Goal: Task Accomplishment & Management: Manage account settings

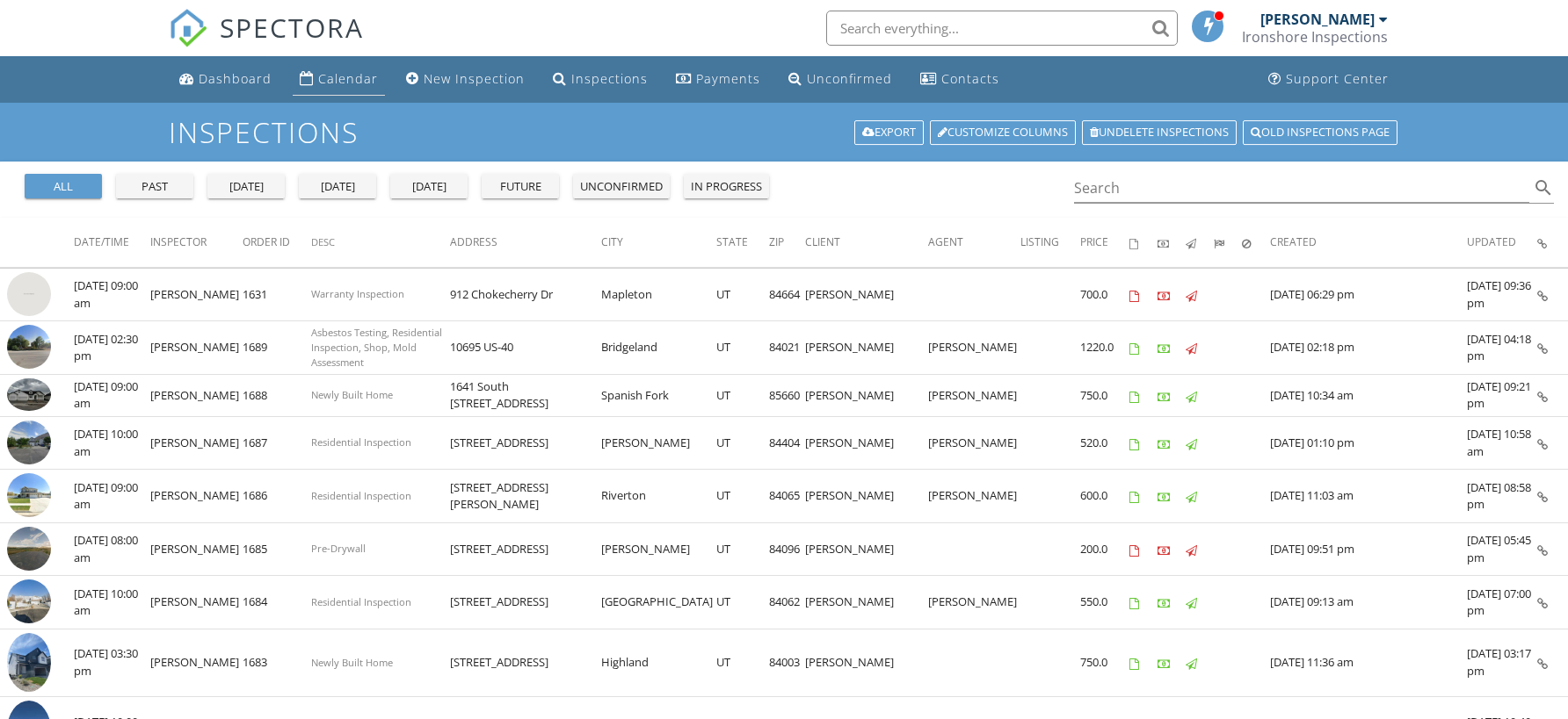
click at [360, 83] on div "Calendar" at bounding box center [348, 78] width 59 height 16
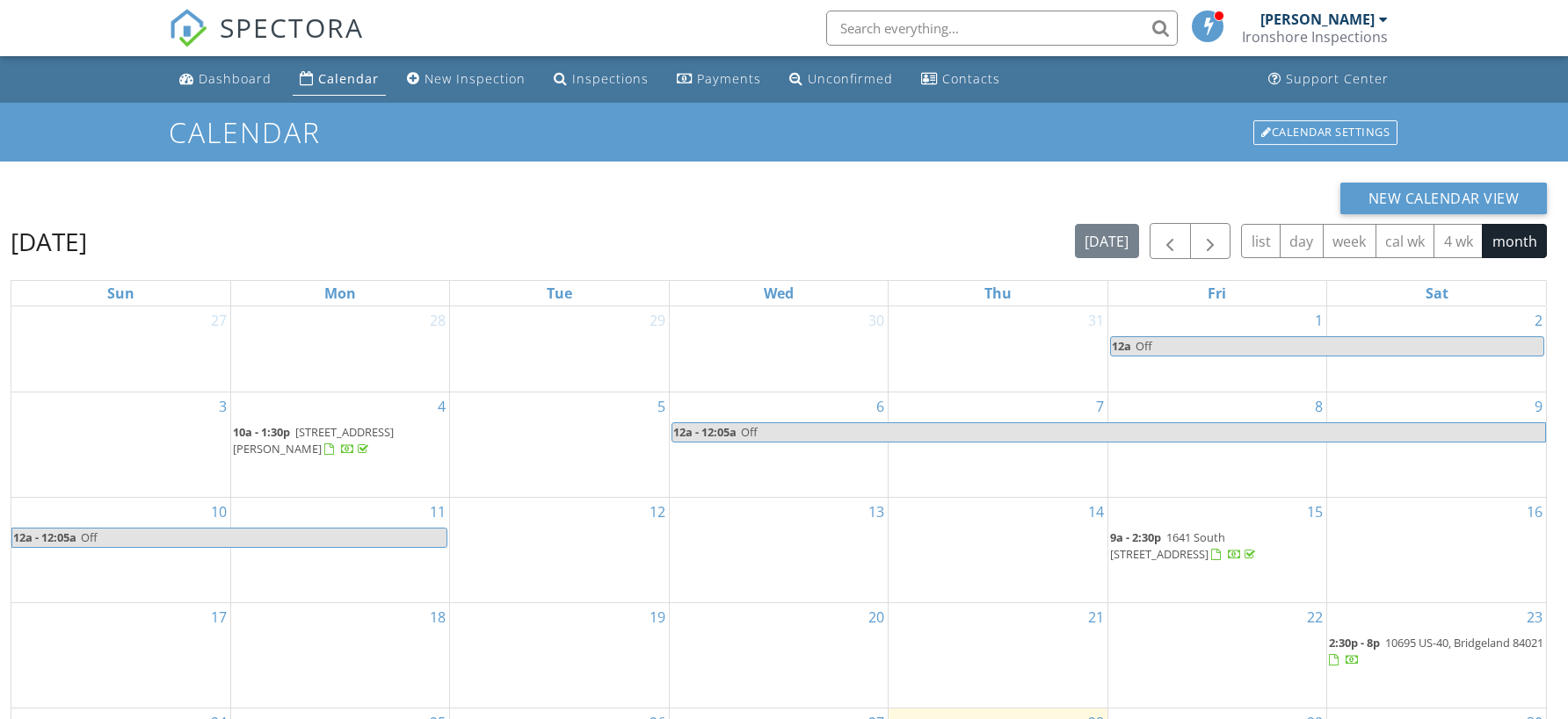
scroll to position [175, 0]
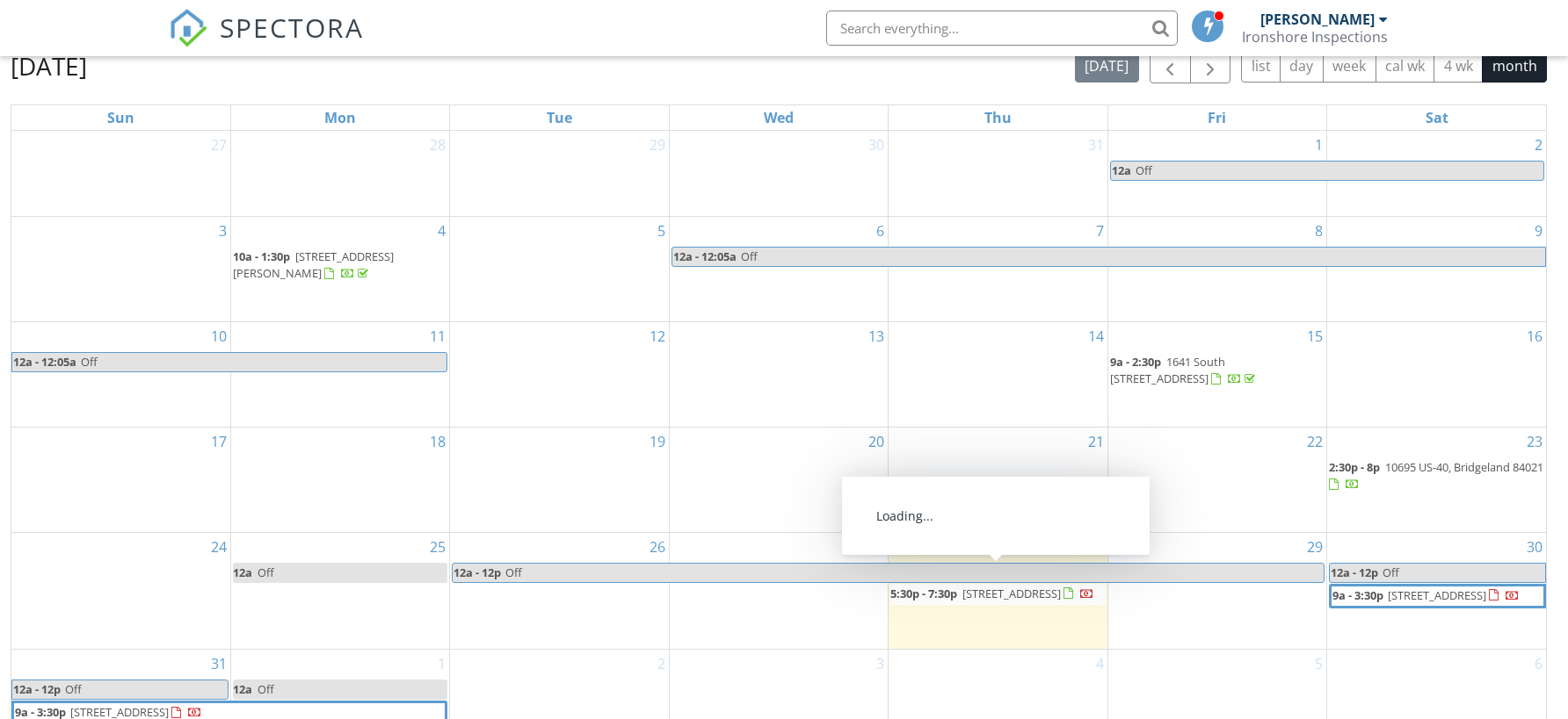
click at [1017, 586] on span "[STREET_ADDRESS]" at bounding box center [1011, 594] width 99 height 16
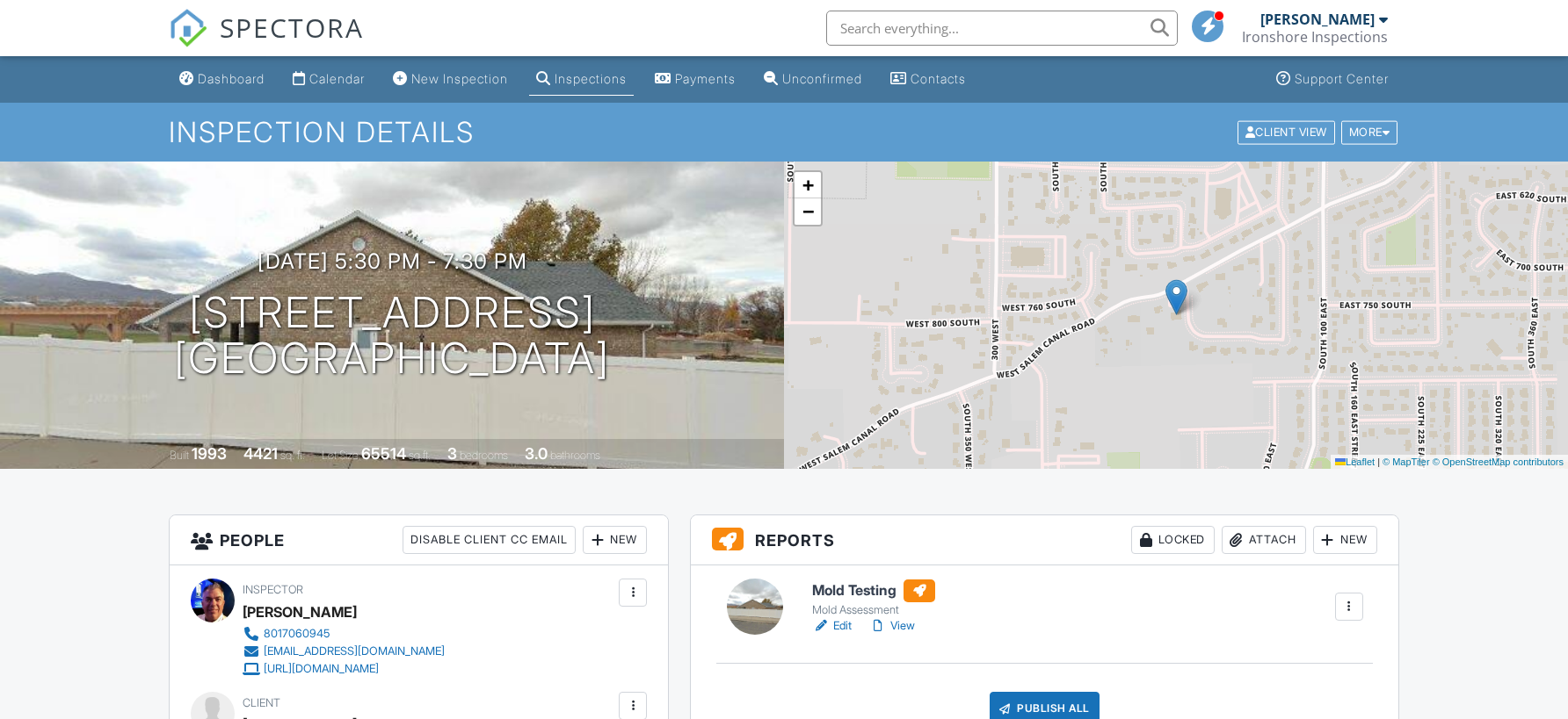
click at [617, 79] on div "Inspections" at bounding box center [590, 79] width 72 height 15
